Goal: Find specific page/section: Find specific page/section

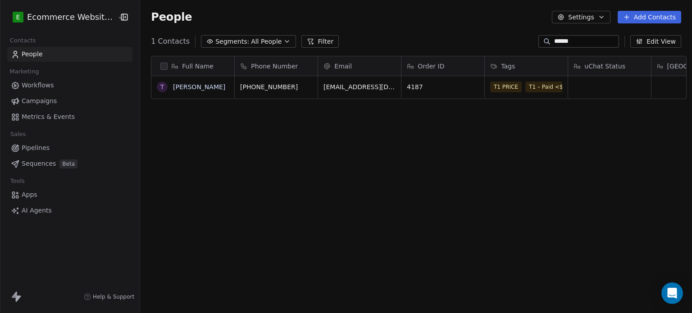
scroll to position [268, 550]
drag, startPoint x: 586, startPoint y: 41, endPoint x: 534, endPoint y: 43, distance: 51.8
click at [538, 43] on div "*****" at bounding box center [578, 41] width 81 height 13
click at [306, 88] on icon "grid" at bounding box center [309, 85] width 7 height 7
drag, startPoint x: 574, startPoint y: 39, endPoint x: 531, endPoint y: 39, distance: 43.2
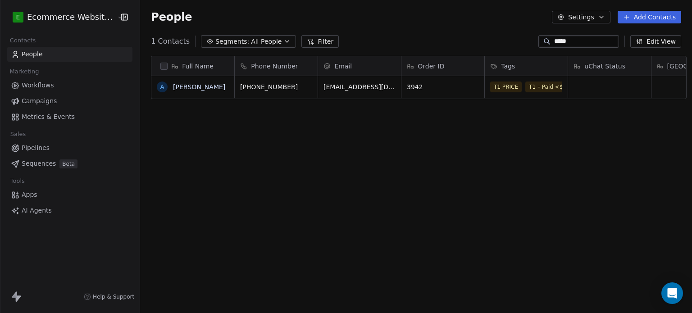
click at [538, 39] on div "*****" at bounding box center [578, 41] width 81 height 13
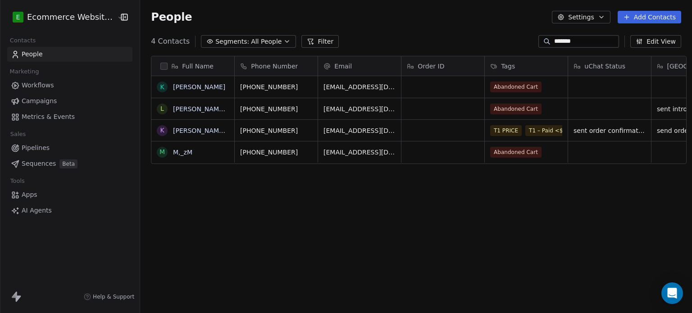
type input "*******"
click at [306, 131] on icon "grid" at bounding box center [309, 129] width 7 height 7
click at [442, 127] on div "grid" at bounding box center [442, 130] width 83 height 21
click at [199, 132] on html "E Ecommerce Website Builder Contacts People Marketing Workflows Campaigns Metri…" at bounding box center [346, 156] width 692 height 313
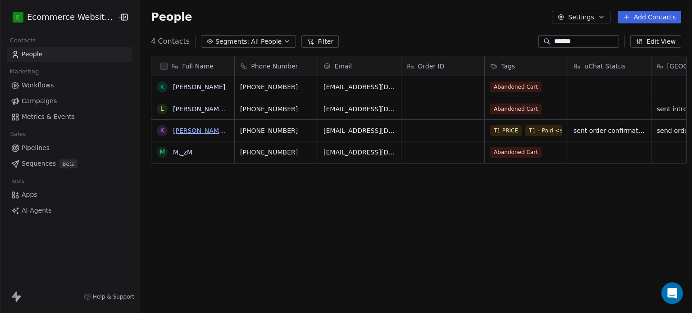
click at [199, 132] on link "[PERSON_NAME] Man [PERSON_NAME]" at bounding box center [234, 130] width 122 height 7
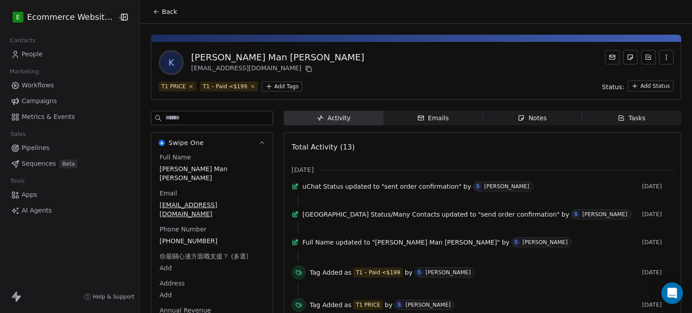
click at [427, 117] on div "Emails" at bounding box center [433, 117] width 32 height 9
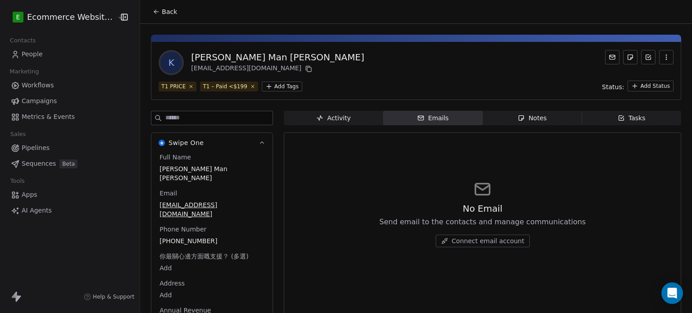
click at [519, 116] on icon "button" at bounding box center [521, 118] width 5 height 5
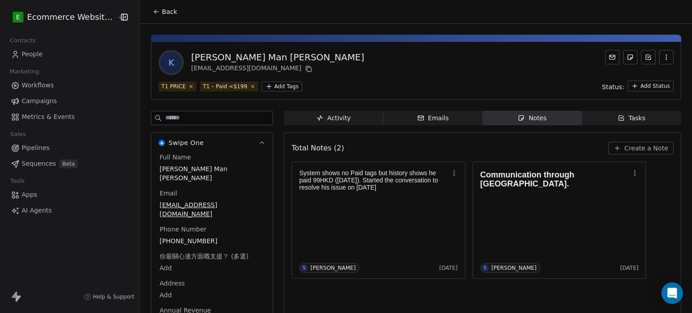
click at [594, 116] on span "Tasks Tasks" at bounding box center [631, 118] width 99 height 14
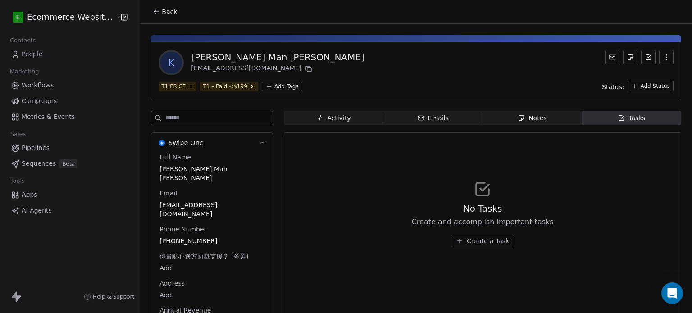
click at [536, 120] on div "Notes" at bounding box center [531, 117] width 29 height 9
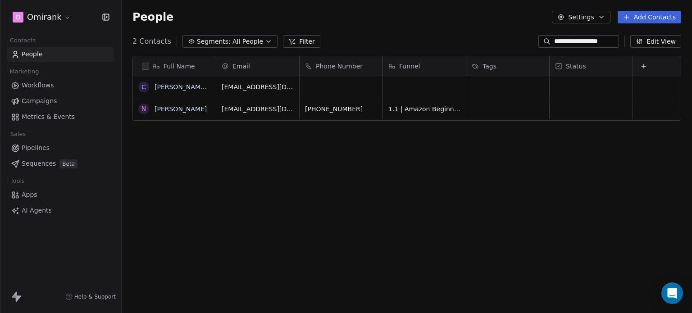
scroll to position [268, 563]
